Goal: Transaction & Acquisition: Subscribe to service/newsletter

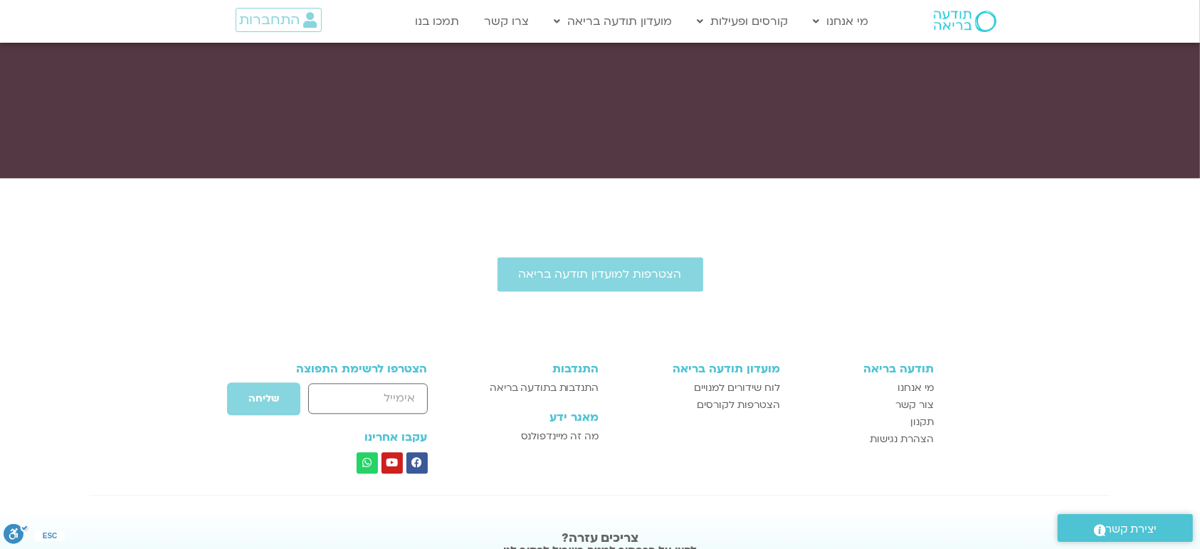
scroll to position [3083, 0]
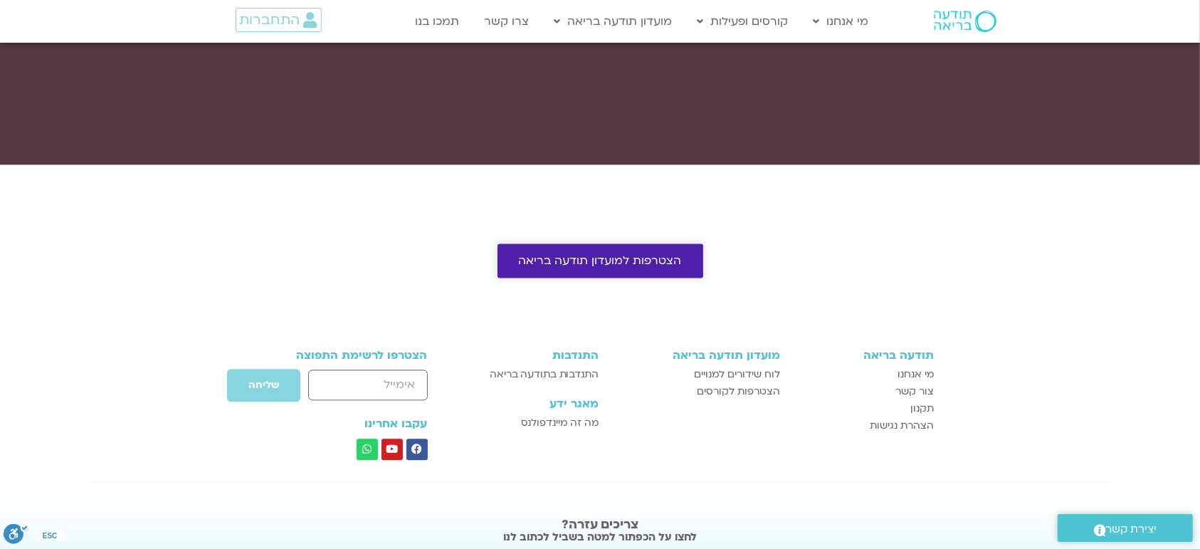
click at [643, 254] on span "הצטרפות למועדון תודעה בריאה" at bounding box center [600, 260] width 163 height 13
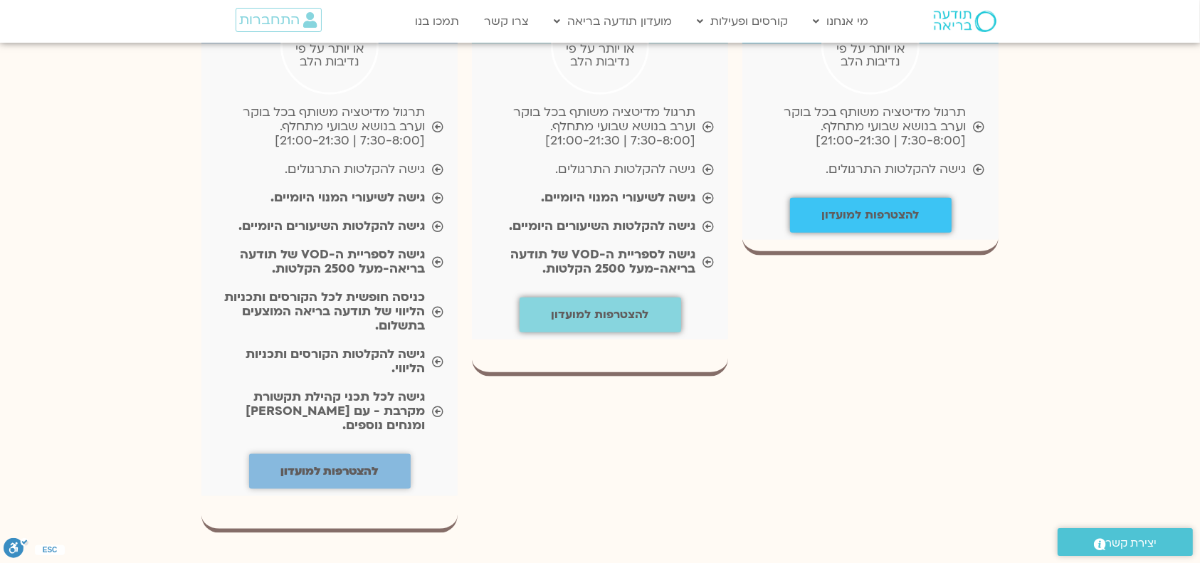
scroll to position [1650, 0]
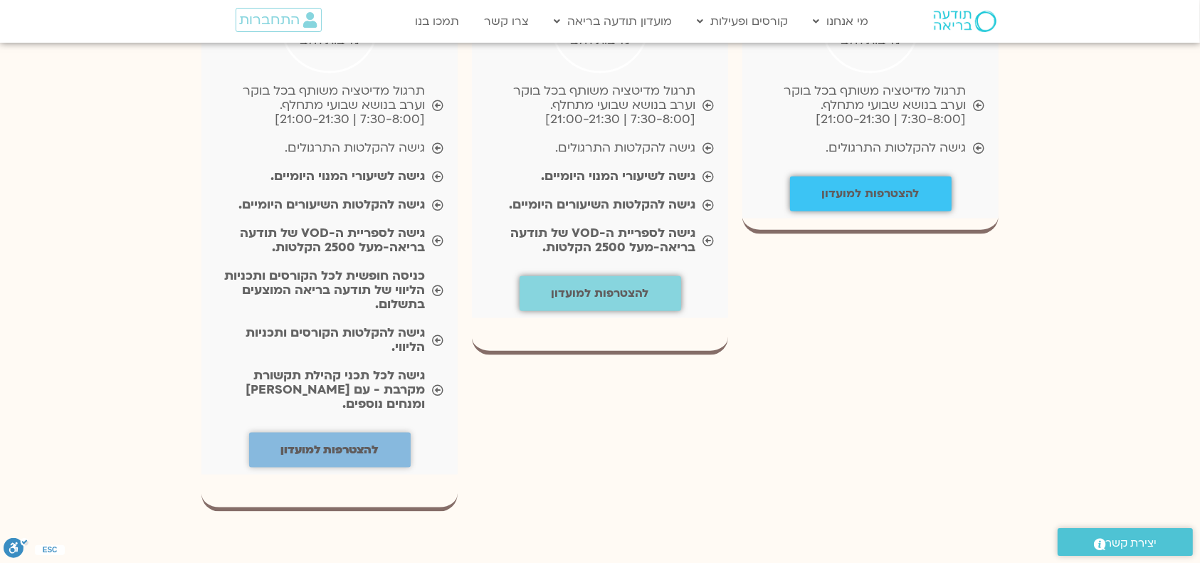
drag, startPoint x: 1214, startPoint y: 57, endPoint x: 1214, endPoint y: 254, distance: 197.2
